Goal: Navigation & Orientation: Find specific page/section

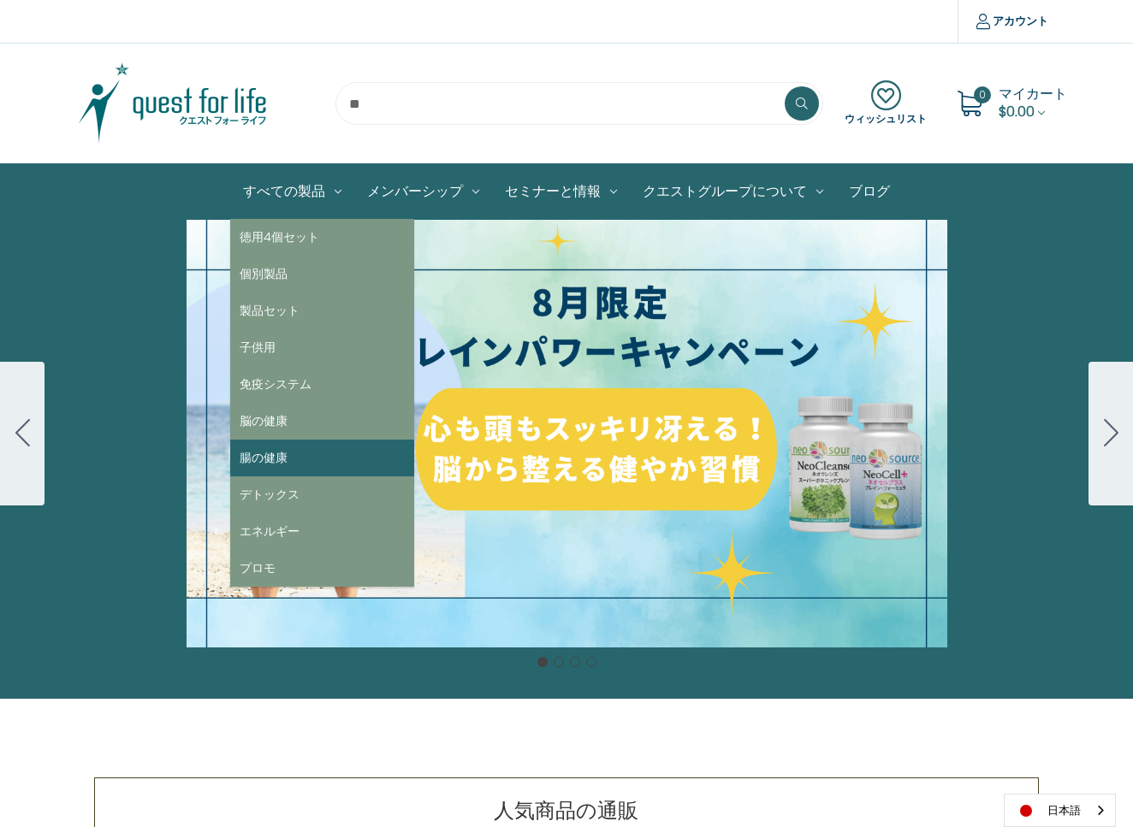
click at [326, 439] on ul "徳用4個セット 個別製品 製品セット 子供用 免疫システム 脳の健康 腸の健康 デトックス エネルギー プロモ" at bounding box center [322, 403] width 184 height 368
click at [326, 440] on link "腸の健康" at bounding box center [322, 458] width 184 height 37
click at [330, 450] on link "腸の健康" at bounding box center [322, 458] width 184 height 37
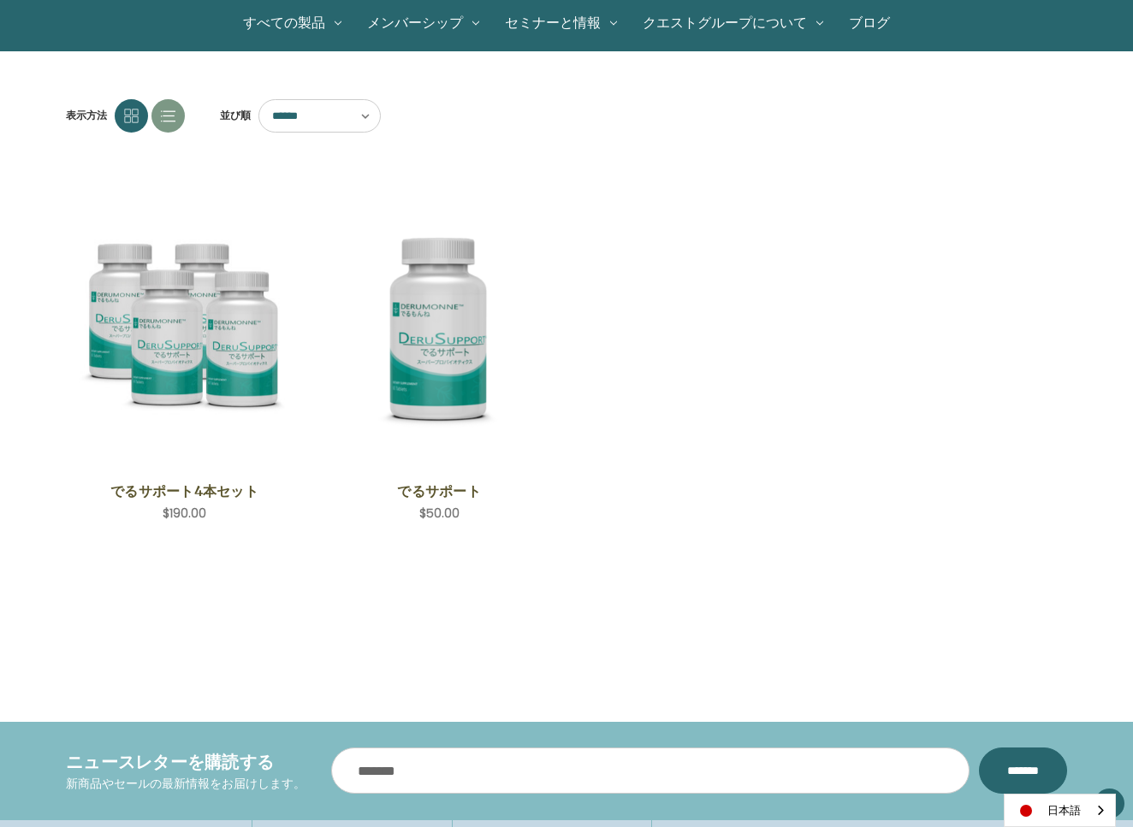
scroll to position [15, 0]
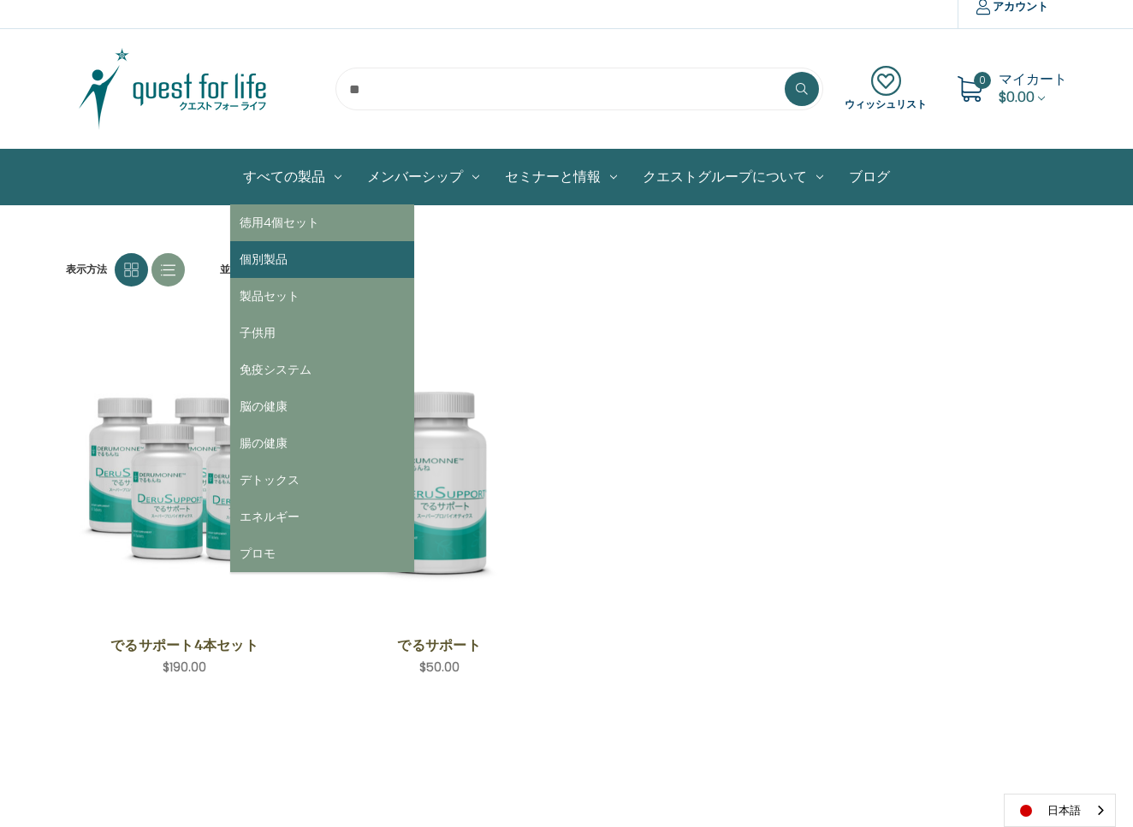
click at [302, 251] on link "個別製品" at bounding box center [322, 259] width 184 height 37
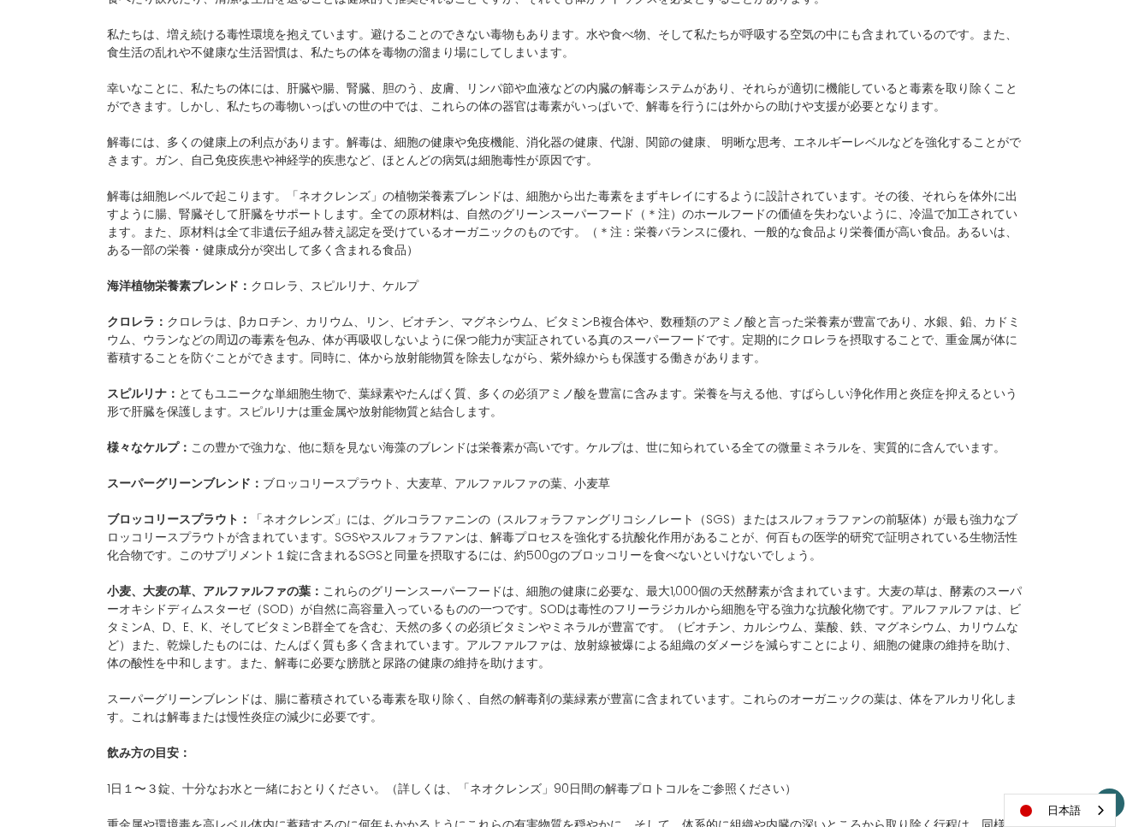
scroll to position [1025, 0]
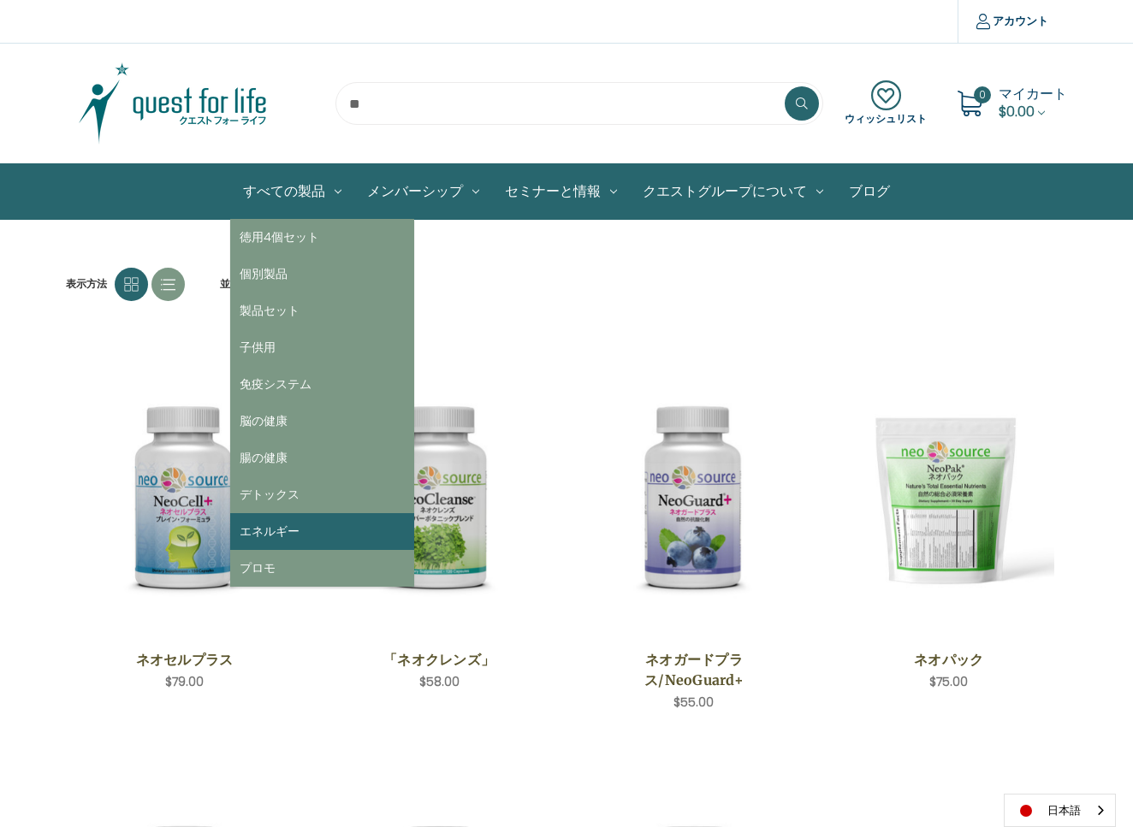
click at [277, 528] on link "エネルギー" at bounding box center [322, 531] width 184 height 37
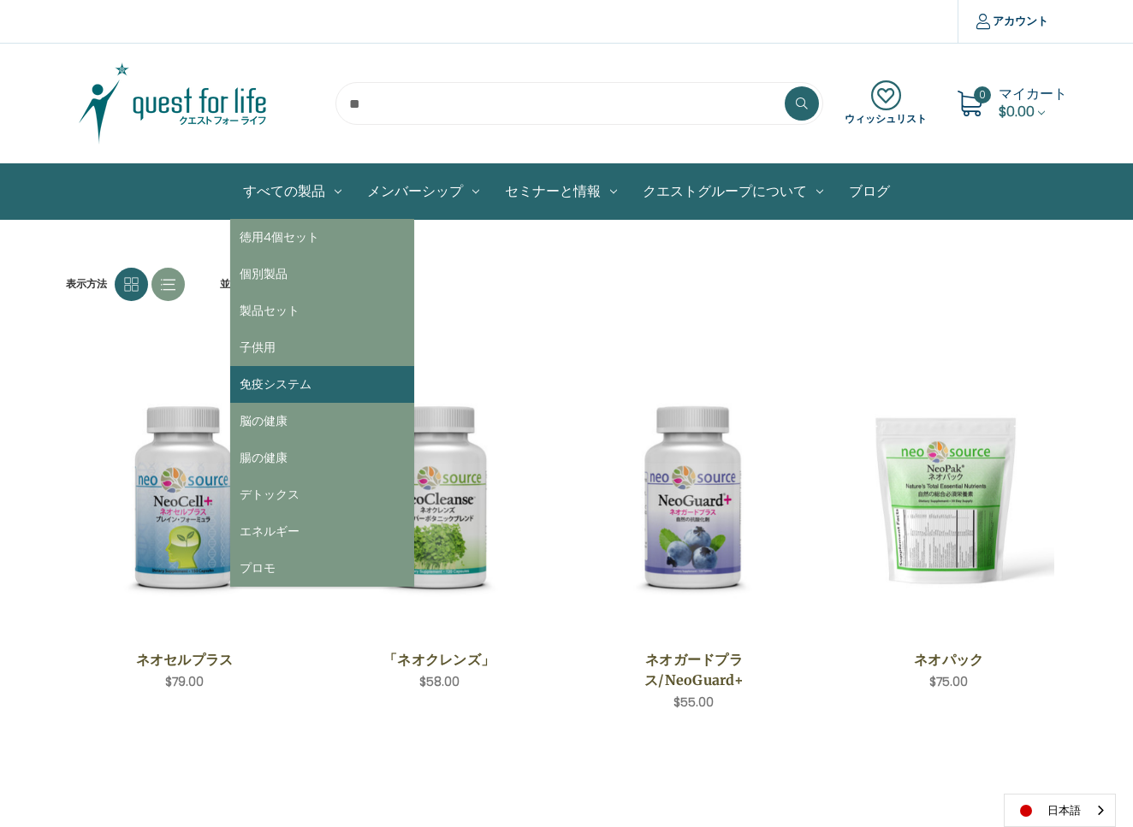
click at [317, 376] on link "免疫システム" at bounding box center [322, 384] width 184 height 37
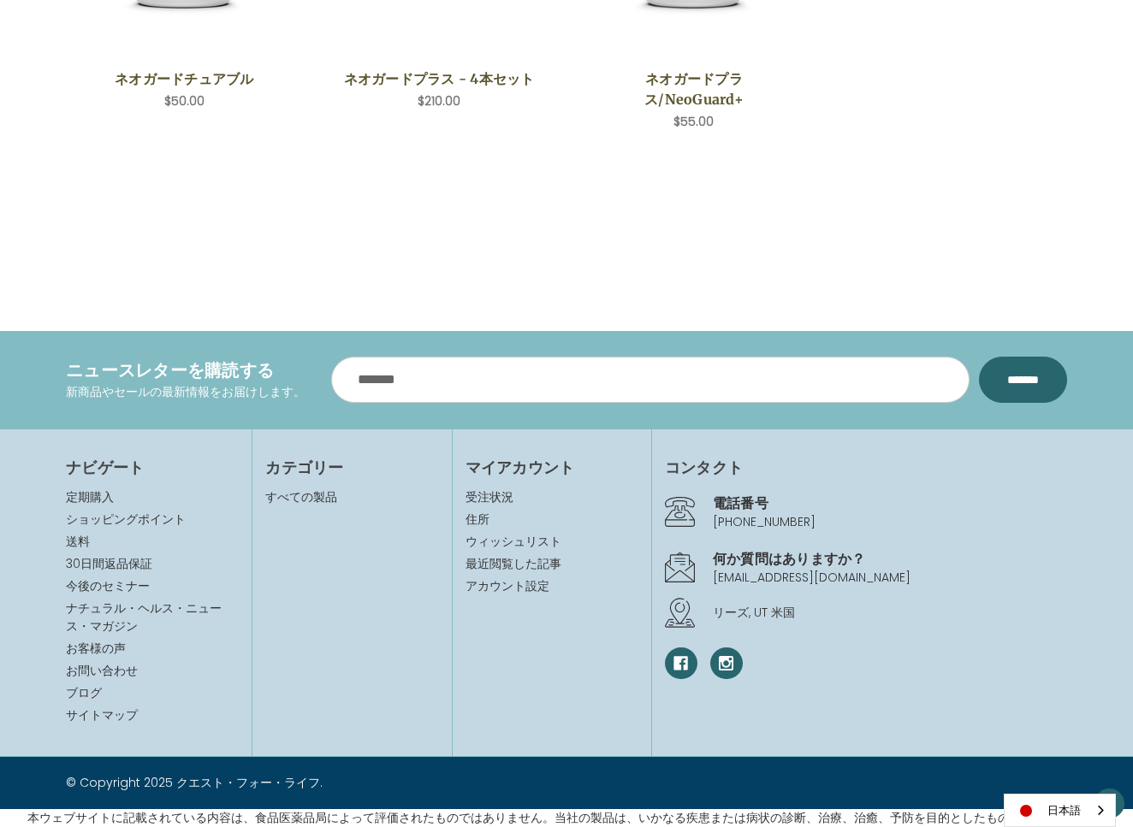
scroll to position [1022, 0]
click at [306, 495] on link "すべての製品" at bounding box center [301, 497] width 72 height 17
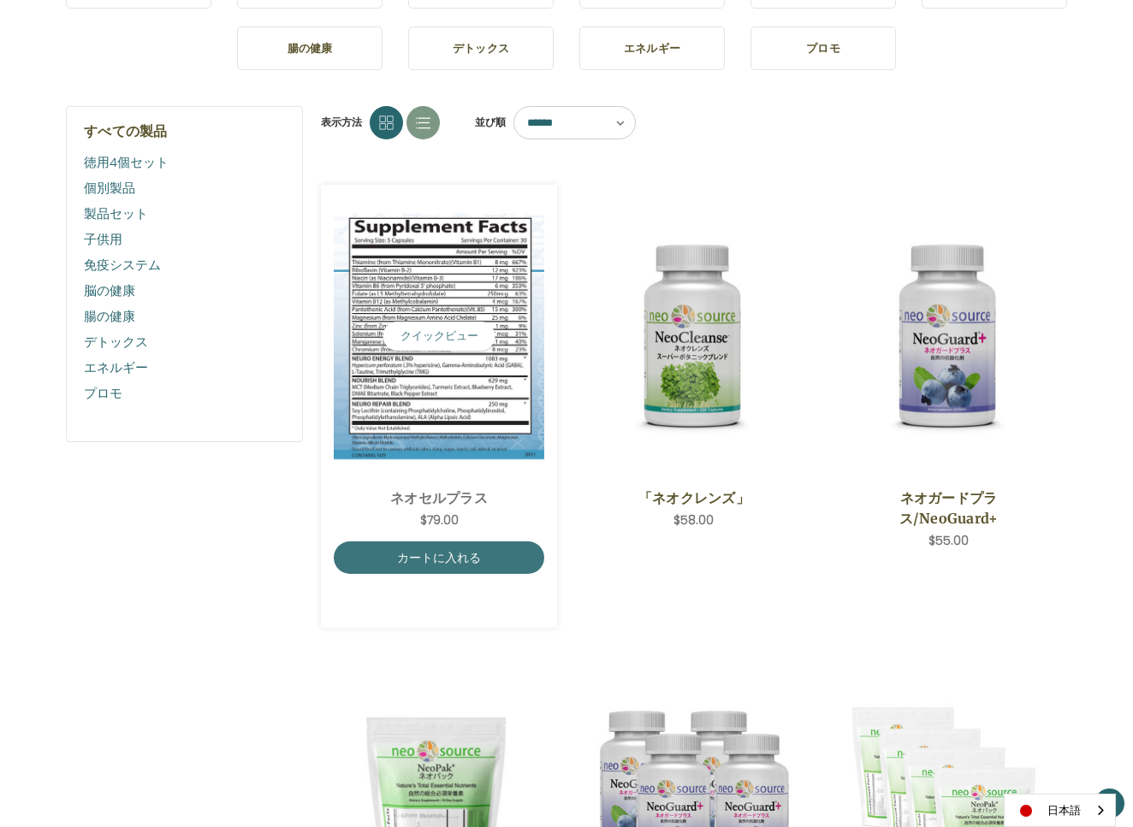
scroll to position [319, 0]
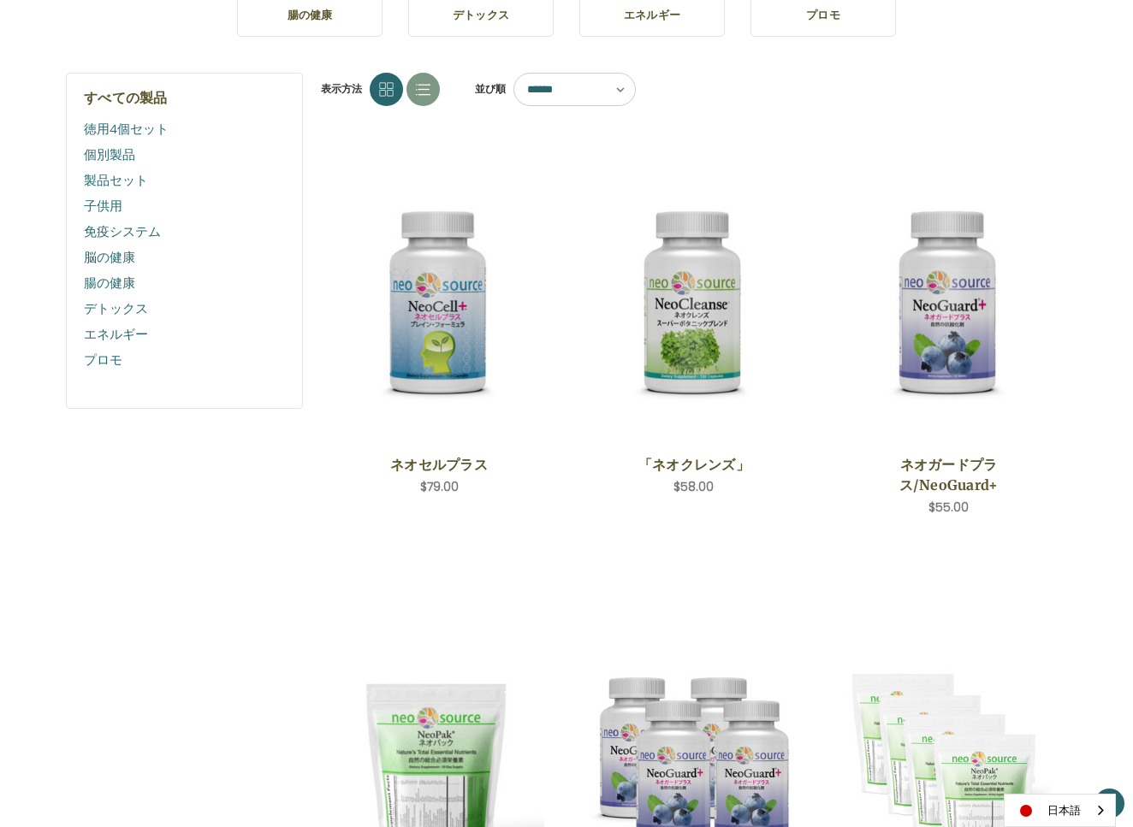
click at [110, 209] on link "子供用" at bounding box center [184, 206] width 201 height 26
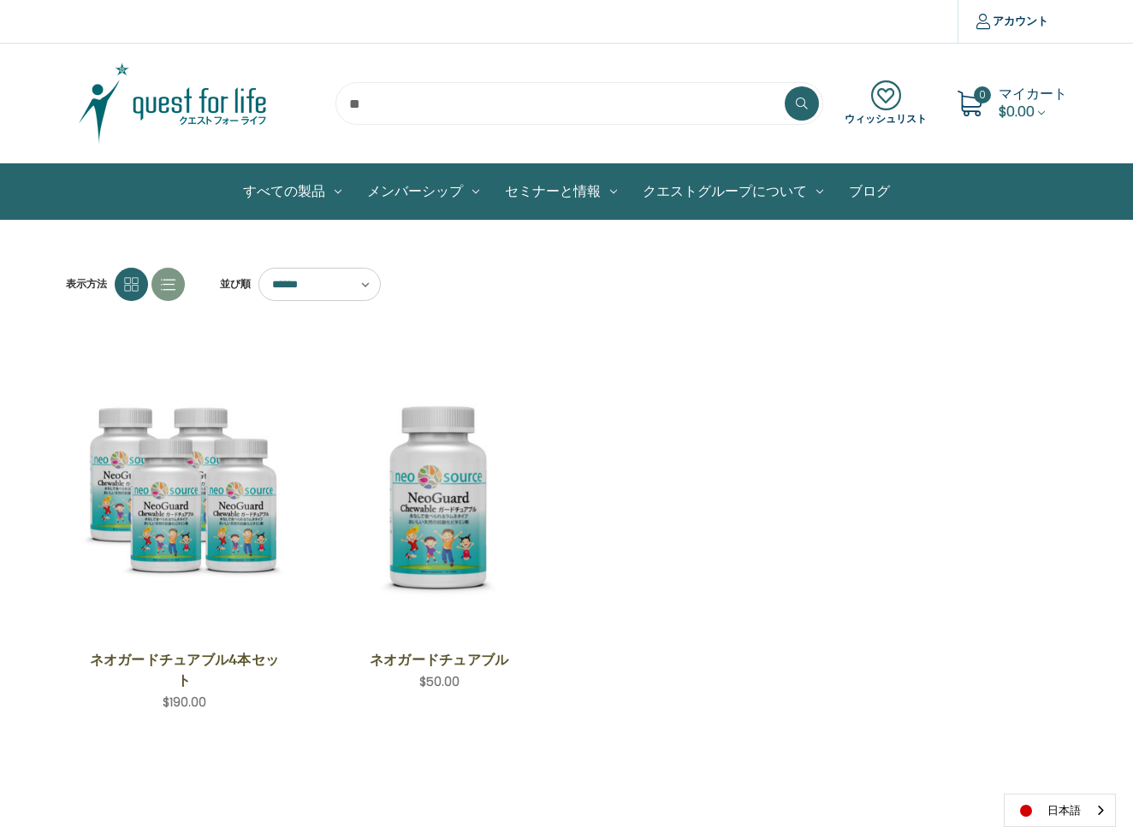
scroll to position [-1, 0]
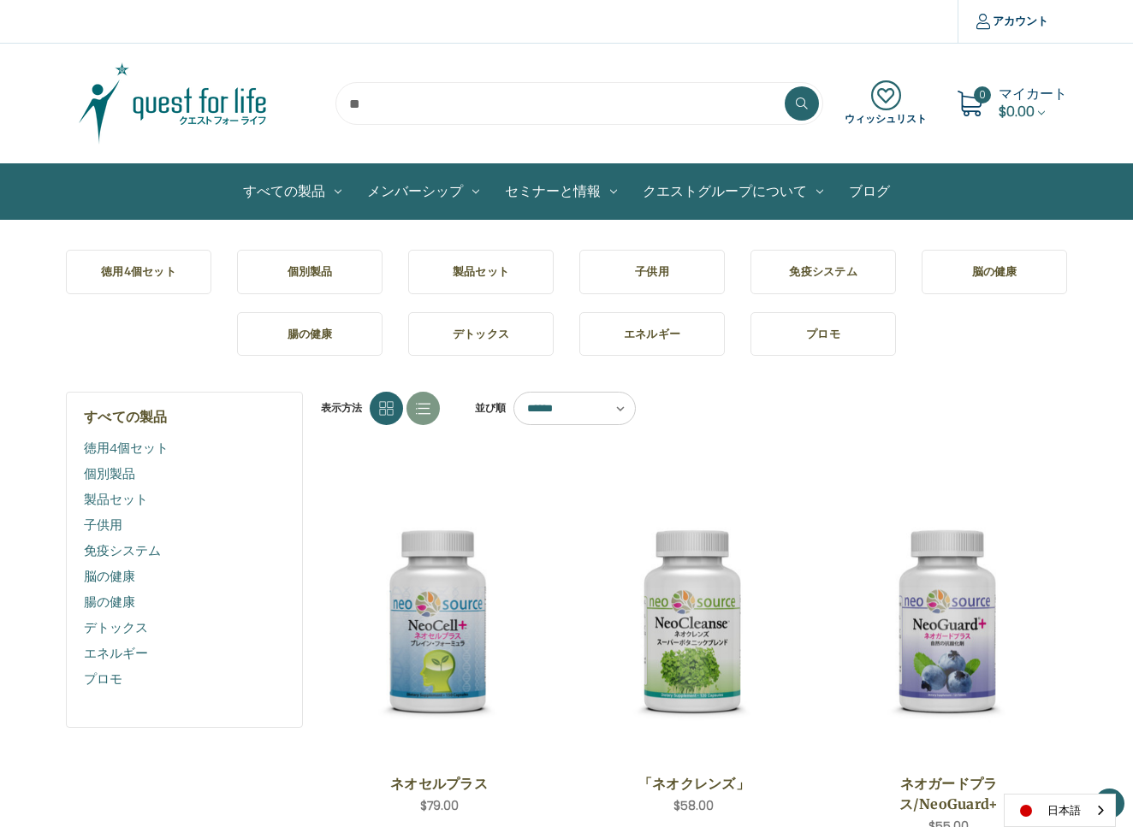
scroll to position [319, 0]
